Goal: Transaction & Acquisition: Purchase product/service

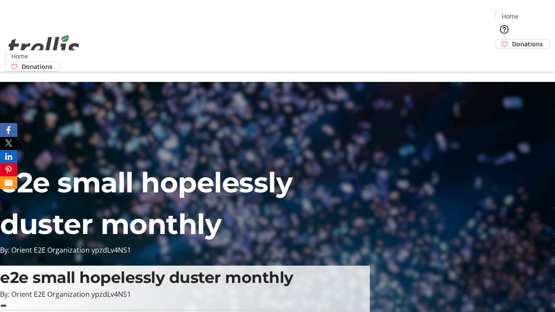
click at [512, 39] on span "Donations" at bounding box center [527, 43] width 31 height 9
